Goal: Task Accomplishment & Management: Manage account settings

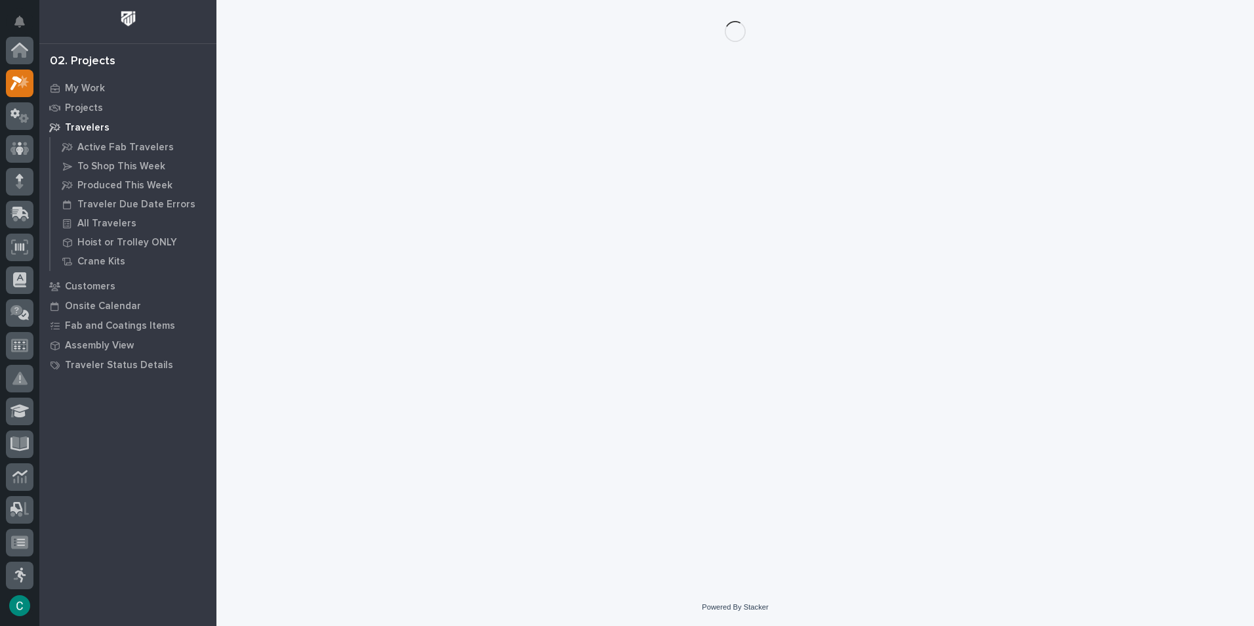
scroll to position [33, 0]
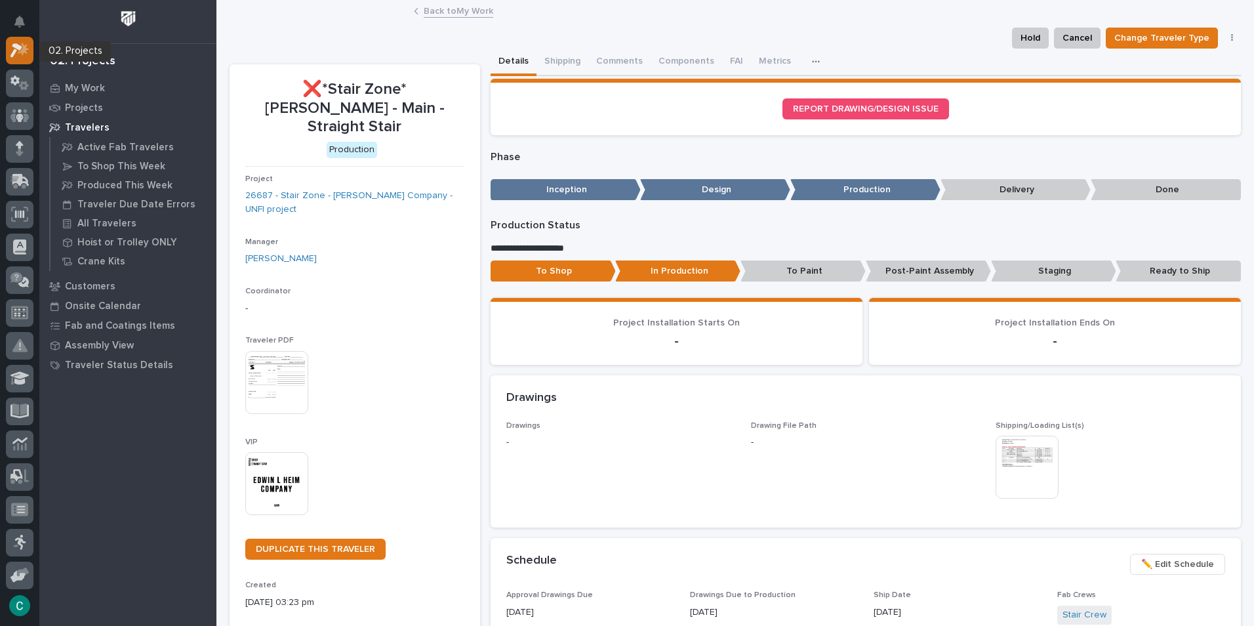
click at [26, 52] on icon at bounding box center [23, 48] width 11 height 13
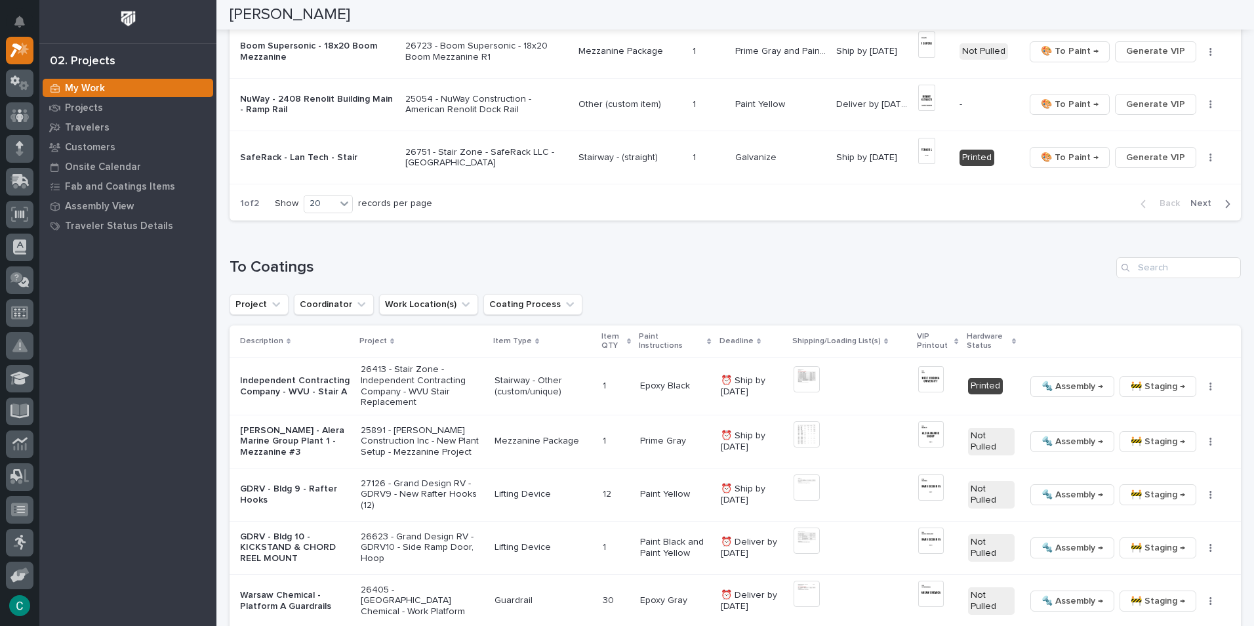
scroll to position [1246, 0]
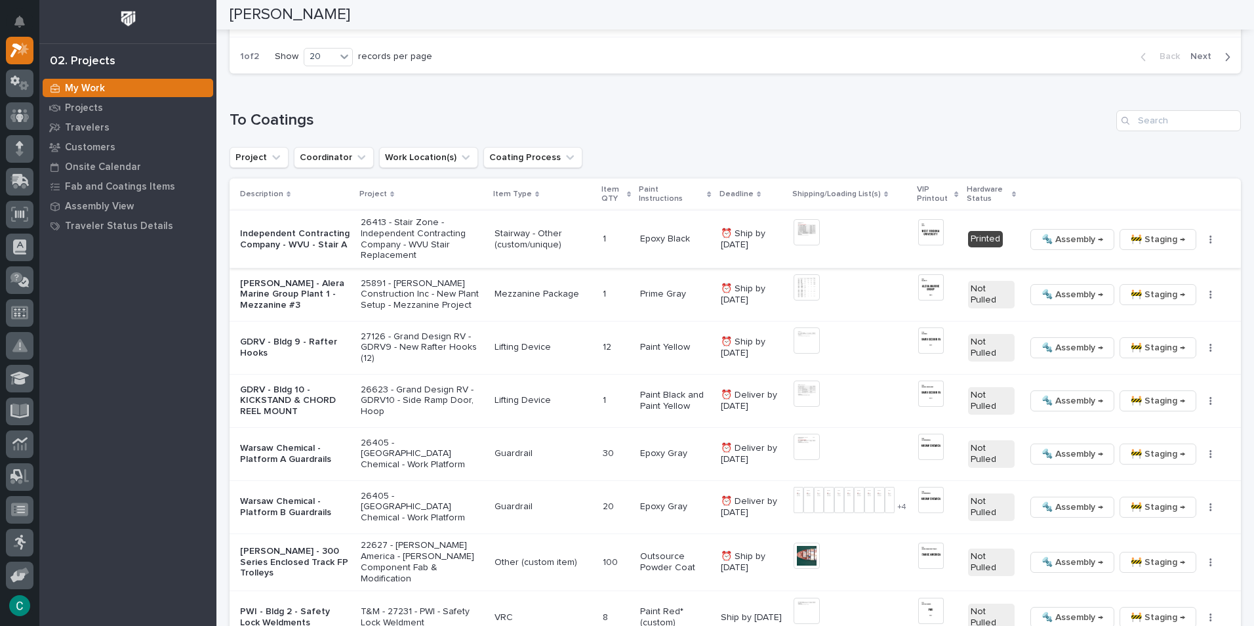
click at [1162, 241] on span "🚧 Staging →" at bounding box center [1158, 239] width 54 height 16
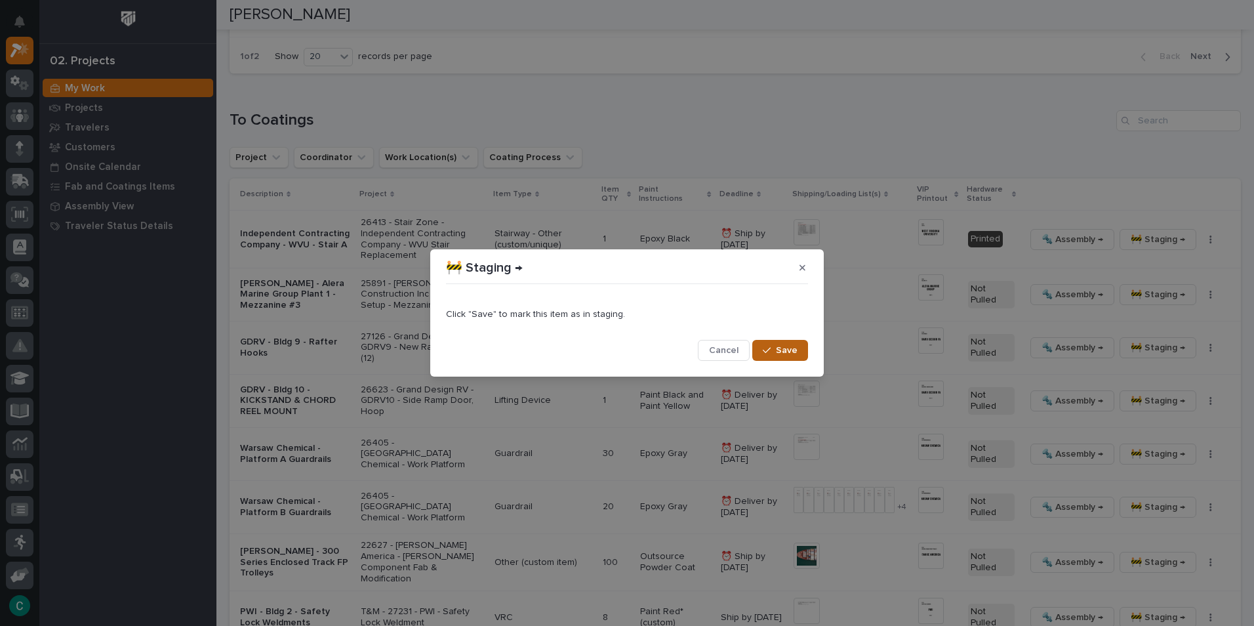
click at [765, 351] on icon "button" at bounding box center [767, 351] width 8 height 6
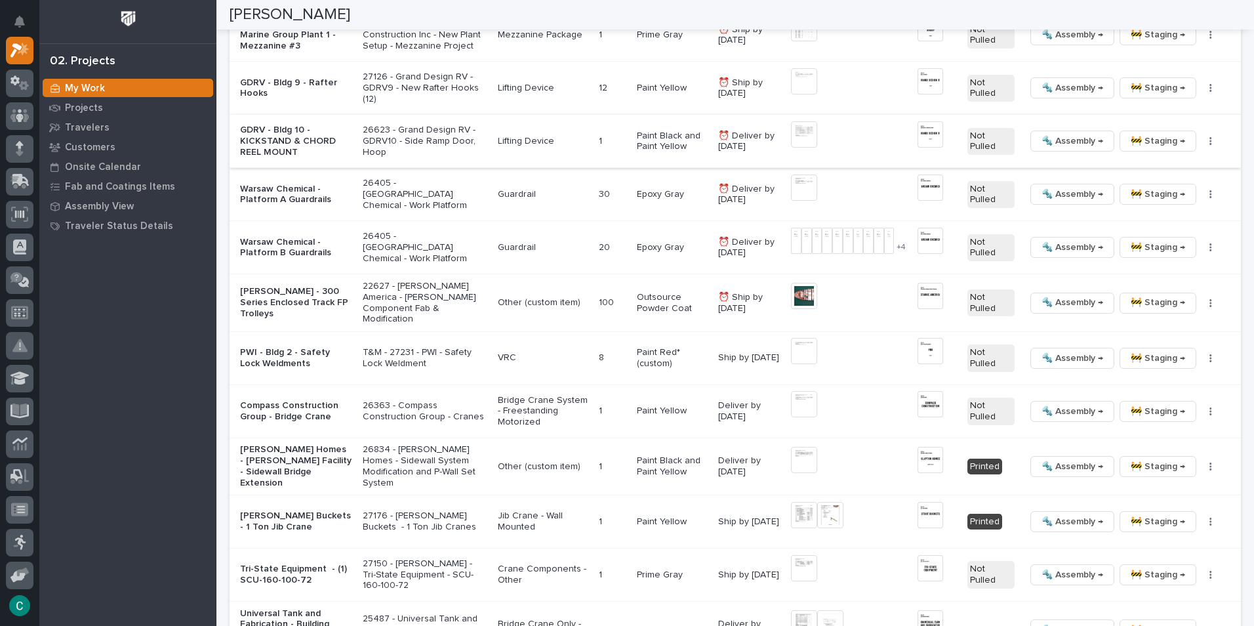
scroll to position [1480, 0]
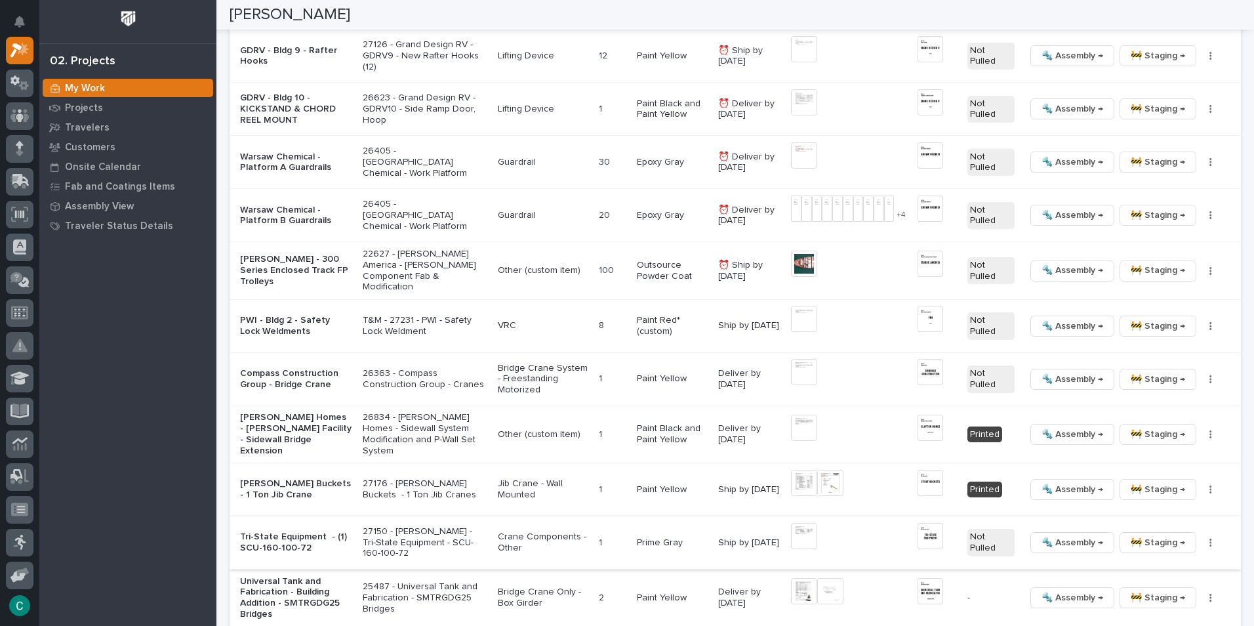
click at [917, 536] on img at bounding box center [930, 536] width 26 height 26
click at [1058, 543] on span "🔩 Assembly →" at bounding box center [1072, 542] width 62 height 16
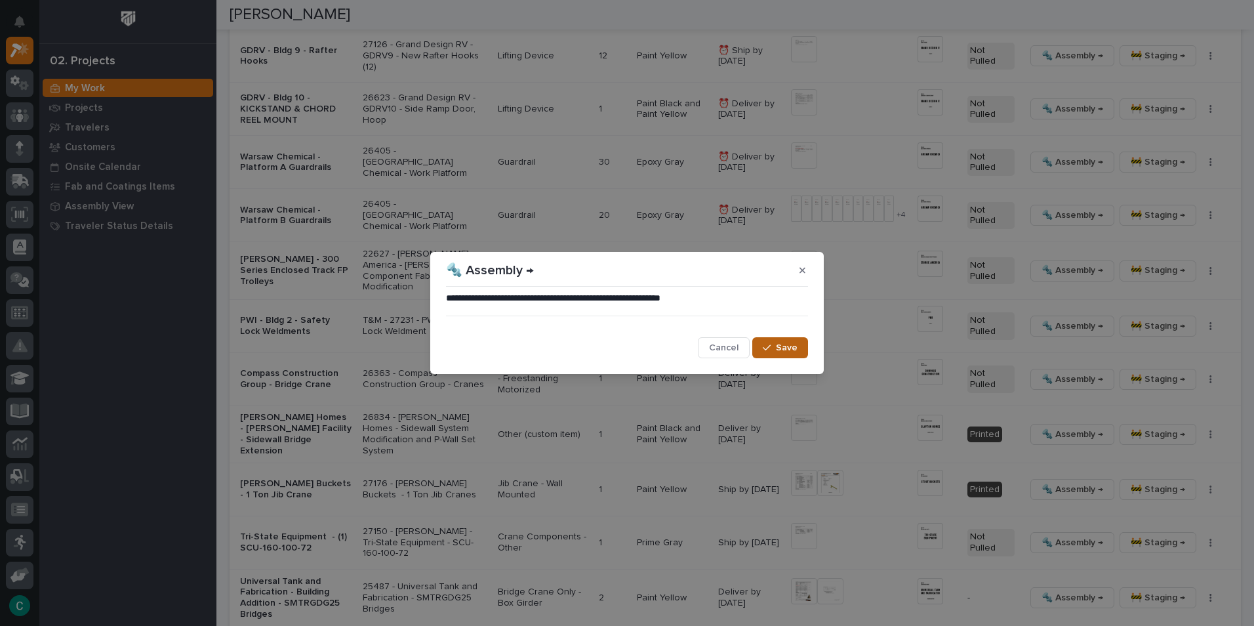
click at [771, 350] on icon "button" at bounding box center [767, 347] width 8 height 9
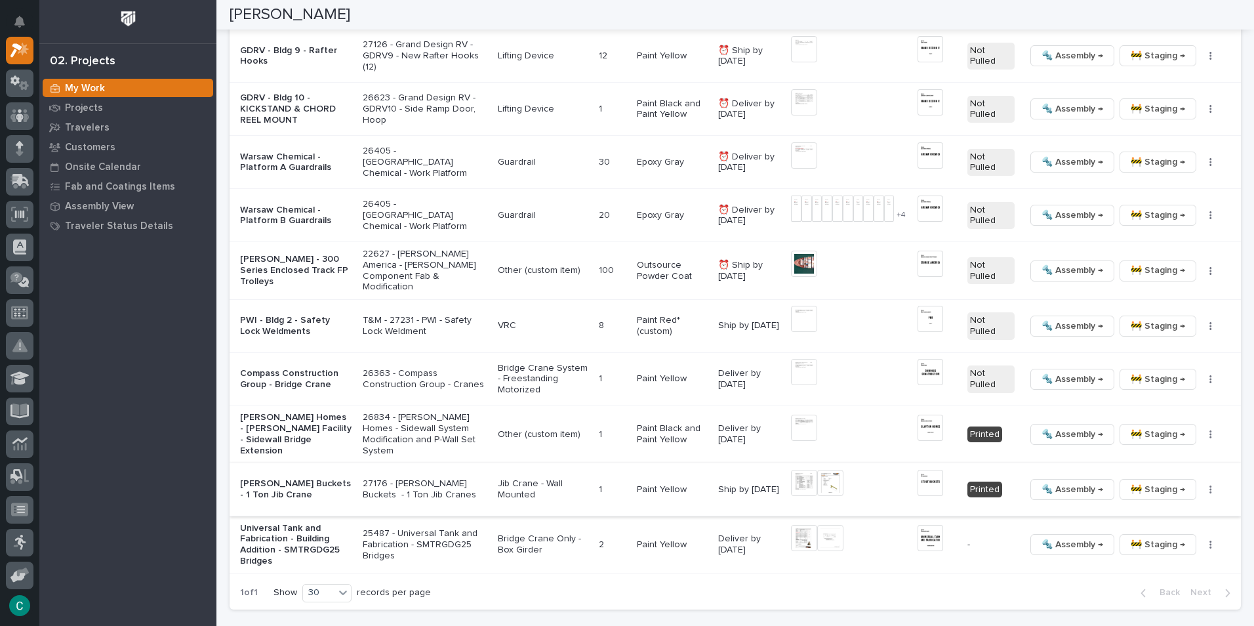
click at [793, 484] on img at bounding box center [804, 483] width 26 height 26
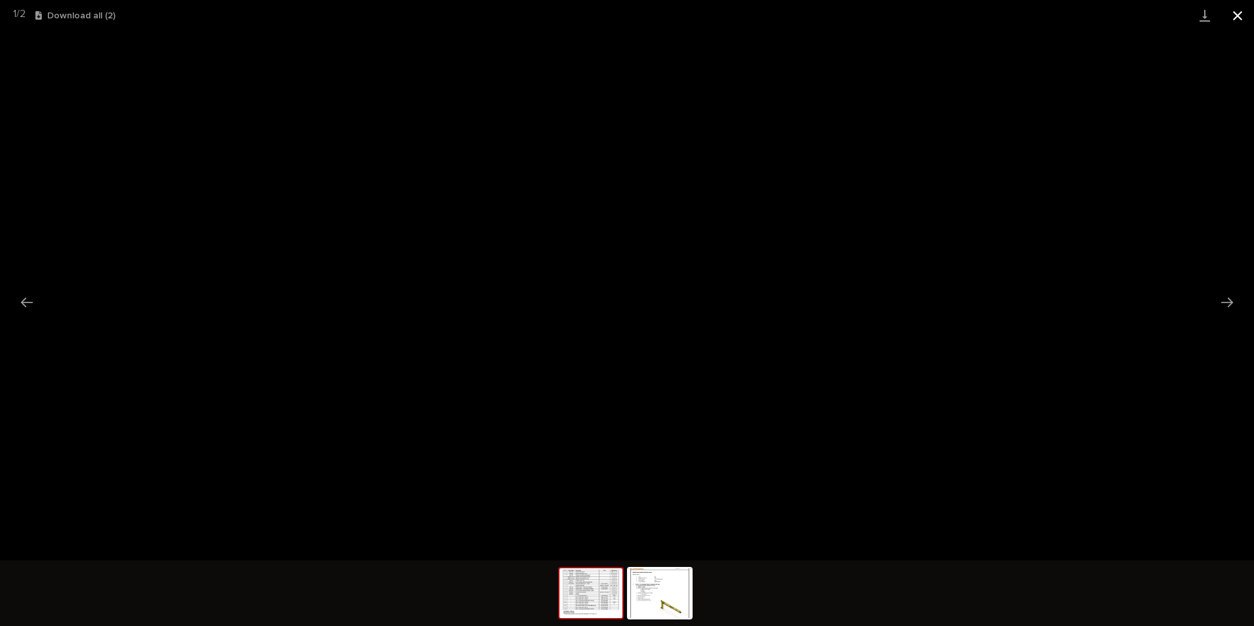
click at [1241, 20] on button "Close gallery" at bounding box center [1237, 15] width 33 height 31
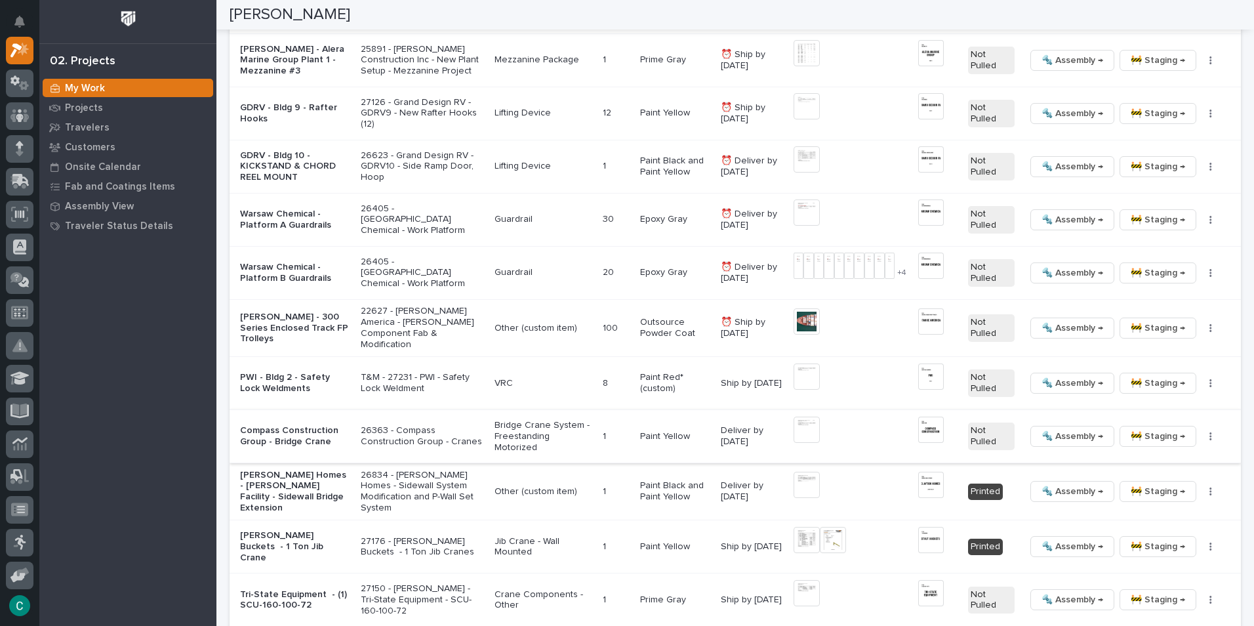
scroll to position [1546, 0]
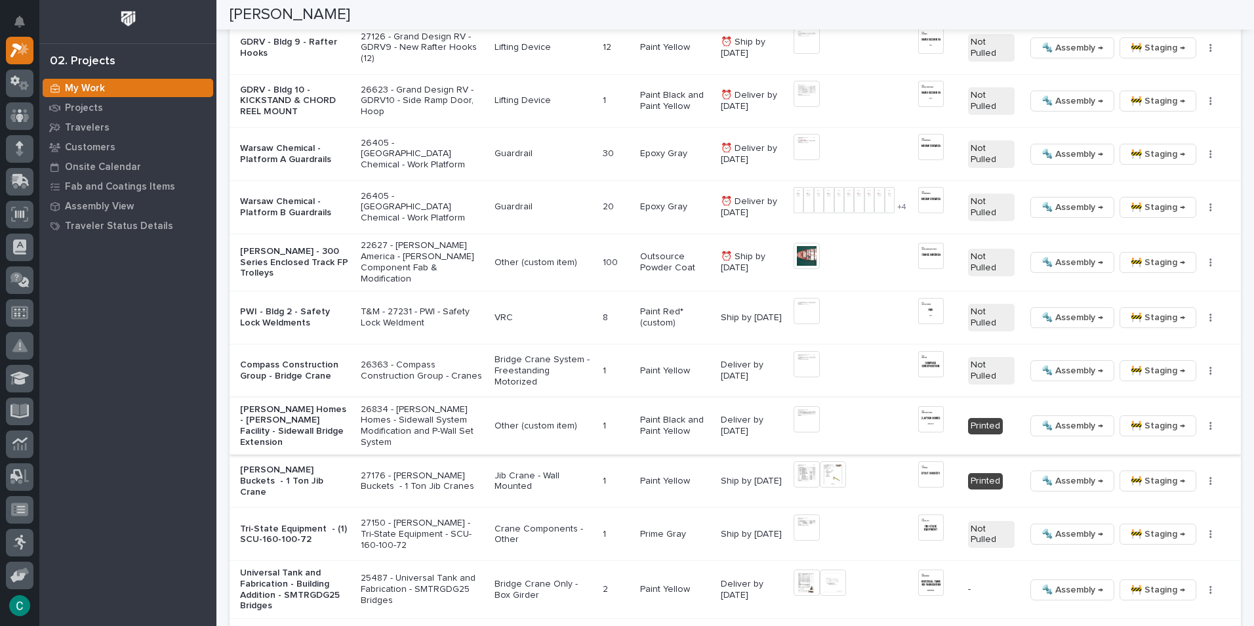
click at [794, 421] on img at bounding box center [806, 419] width 26 height 26
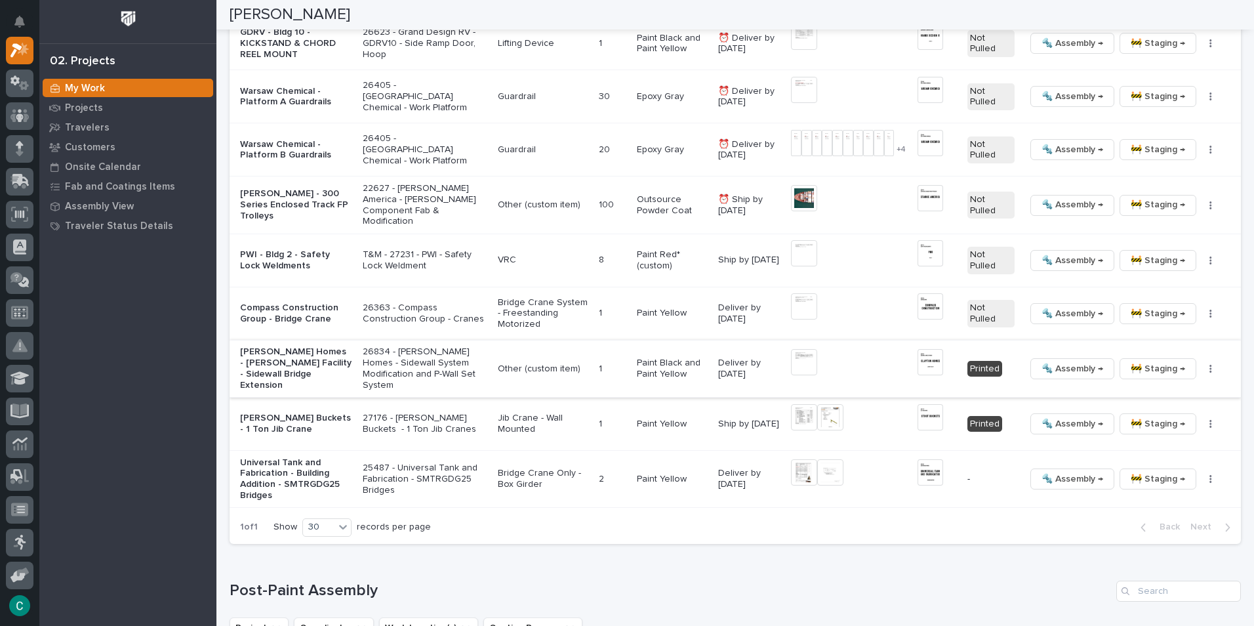
click at [791, 365] on img at bounding box center [804, 362] width 26 height 26
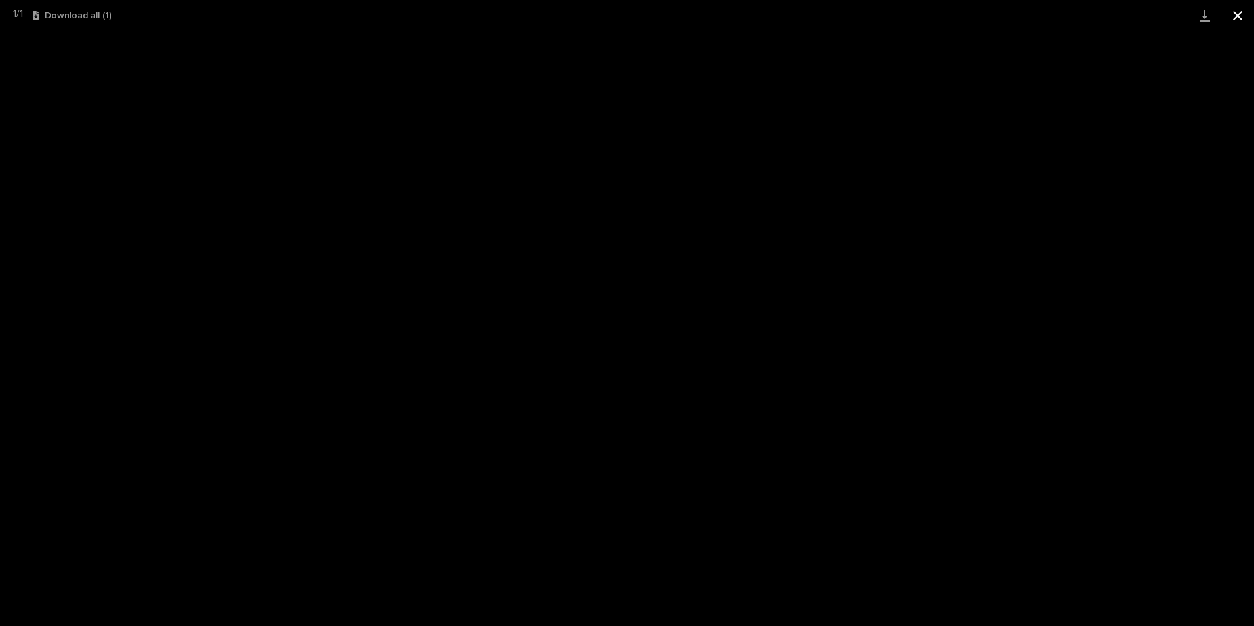
click at [1239, 16] on button "Close gallery" at bounding box center [1237, 15] width 33 height 31
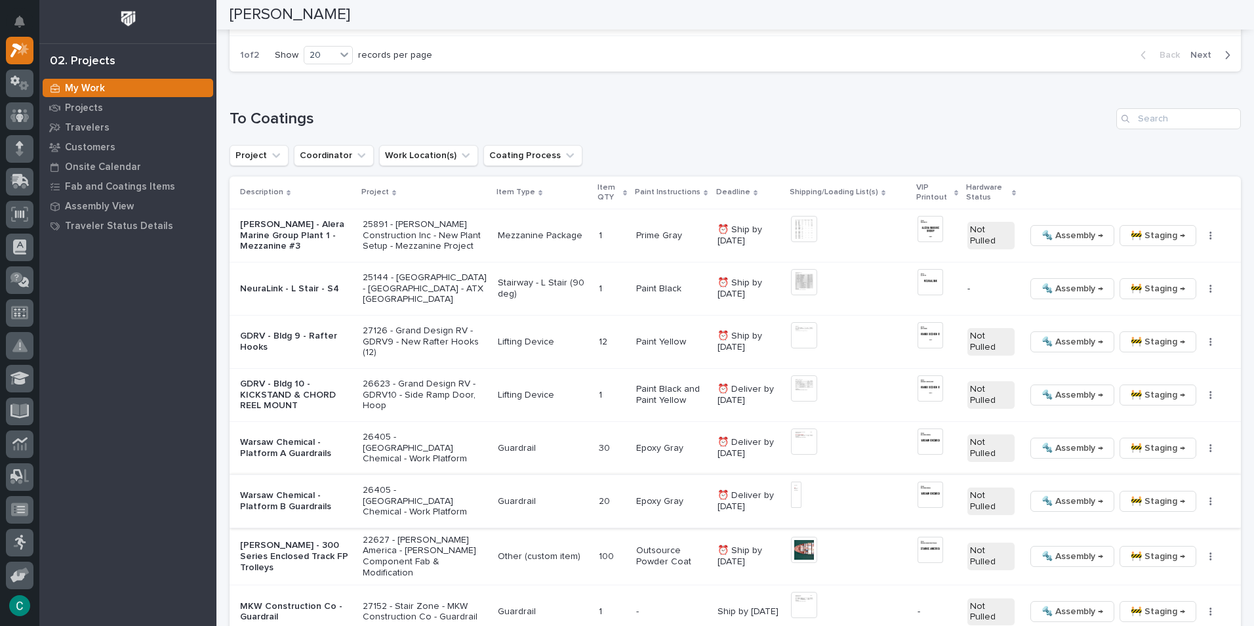
scroll to position [1268, 0]
